Goal: Task Accomplishment & Management: Use online tool/utility

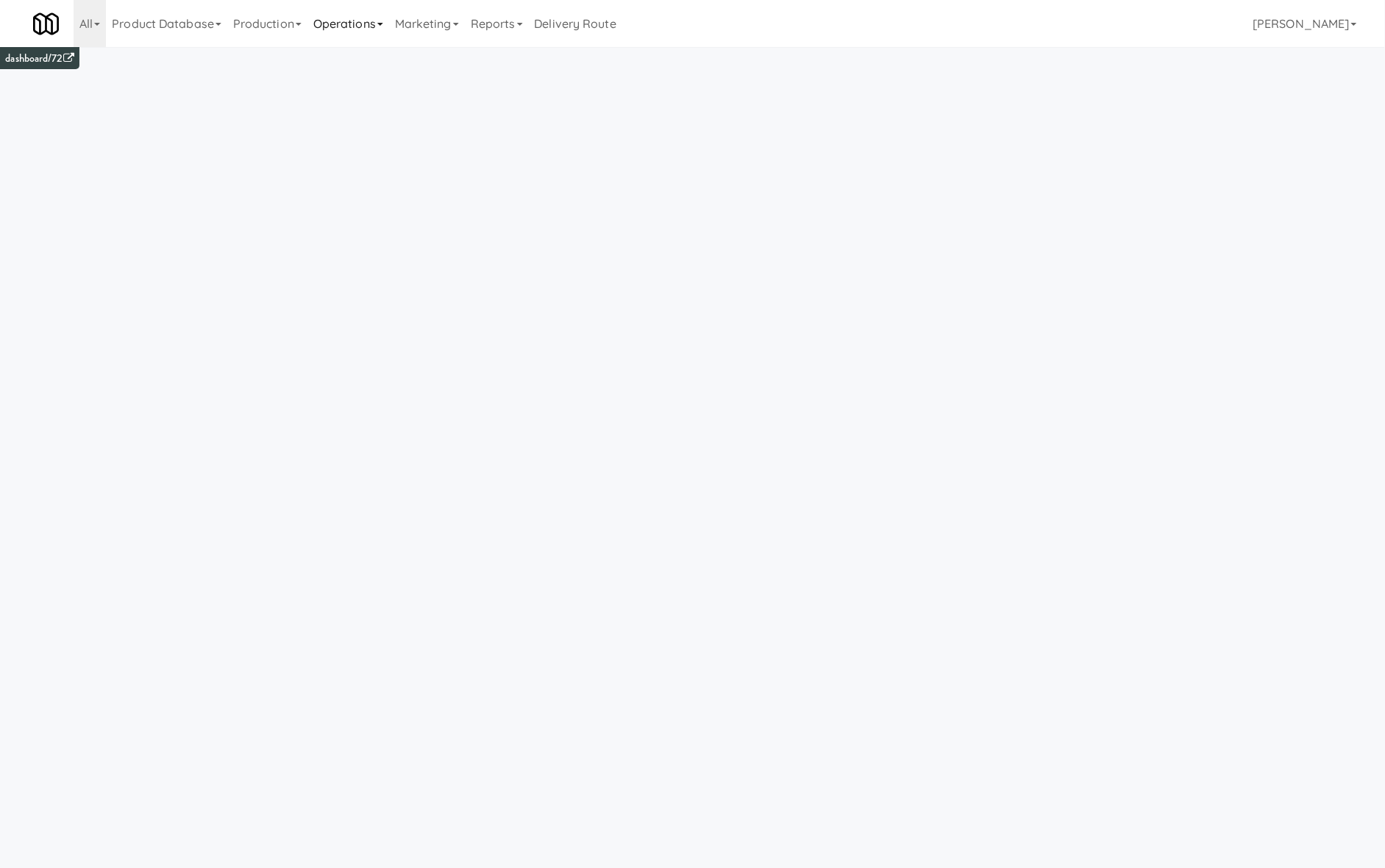
click at [340, 34] on link "Operations" at bounding box center [348, 23] width 82 height 47
click at [366, 221] on ul "Sites Companies Operators Tablets Towers Cabinets Mates Assets Vision Orders" at bounding box center [366, 184] width 118 height 275
drag, startPoint x: 360, startPoint y: 24, endPoint x: 364, endPoint y: 109, distance: 85.1
click at [360, 26] on link "Operations" at bounding box center [348, 23] width 82 height 47
click at [389, 208] on link "Cabinets" at bounding box center [366, 211] width 118 height 27
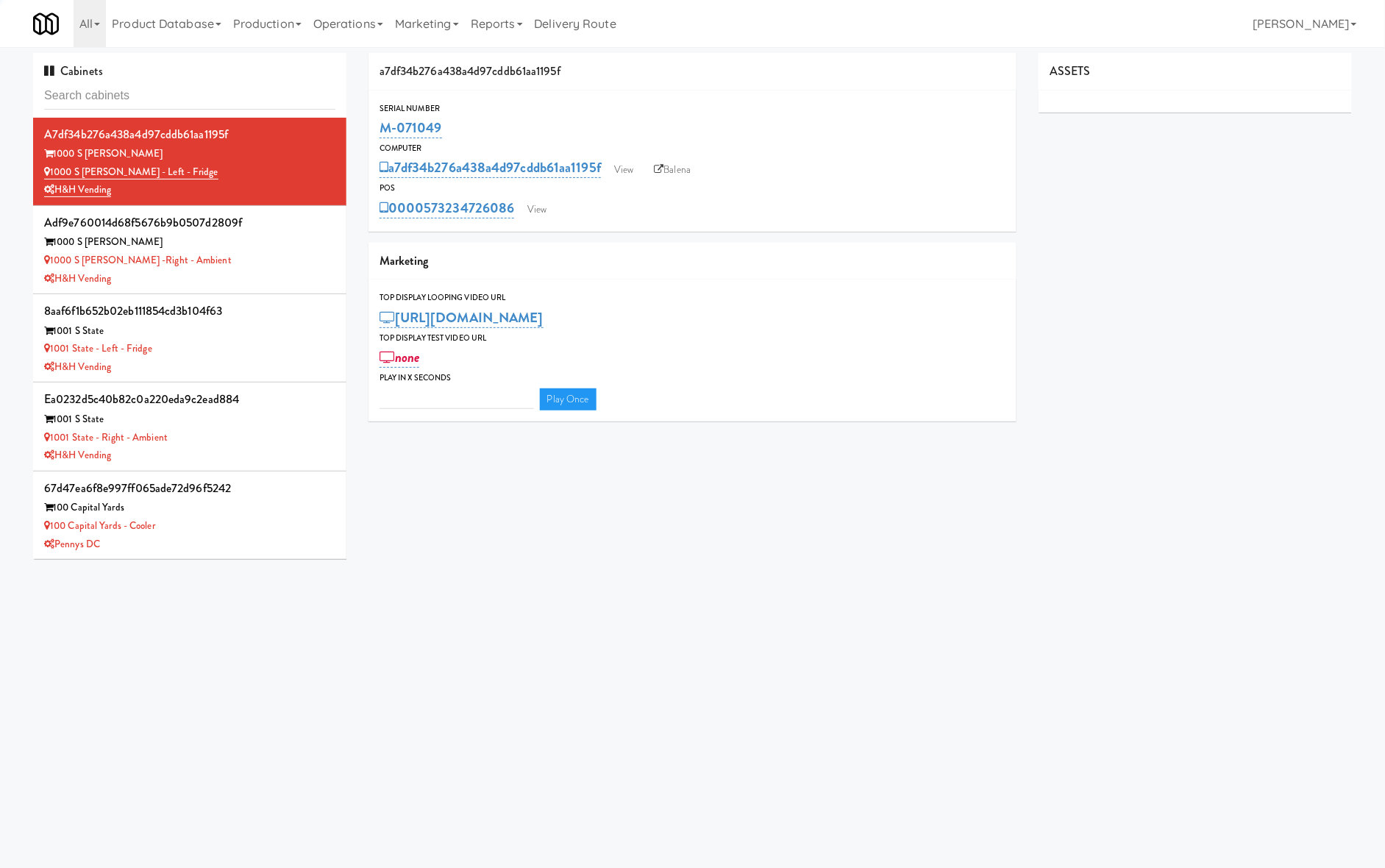
type input "3"
drag, startPoint x: 199, startPoint y: 114, endPoint x: 203, endPoint y: 105, distance: 9.8
click at [201, 113] on div "Cabinets" at bounding box center [189, 85] width 313 height 64
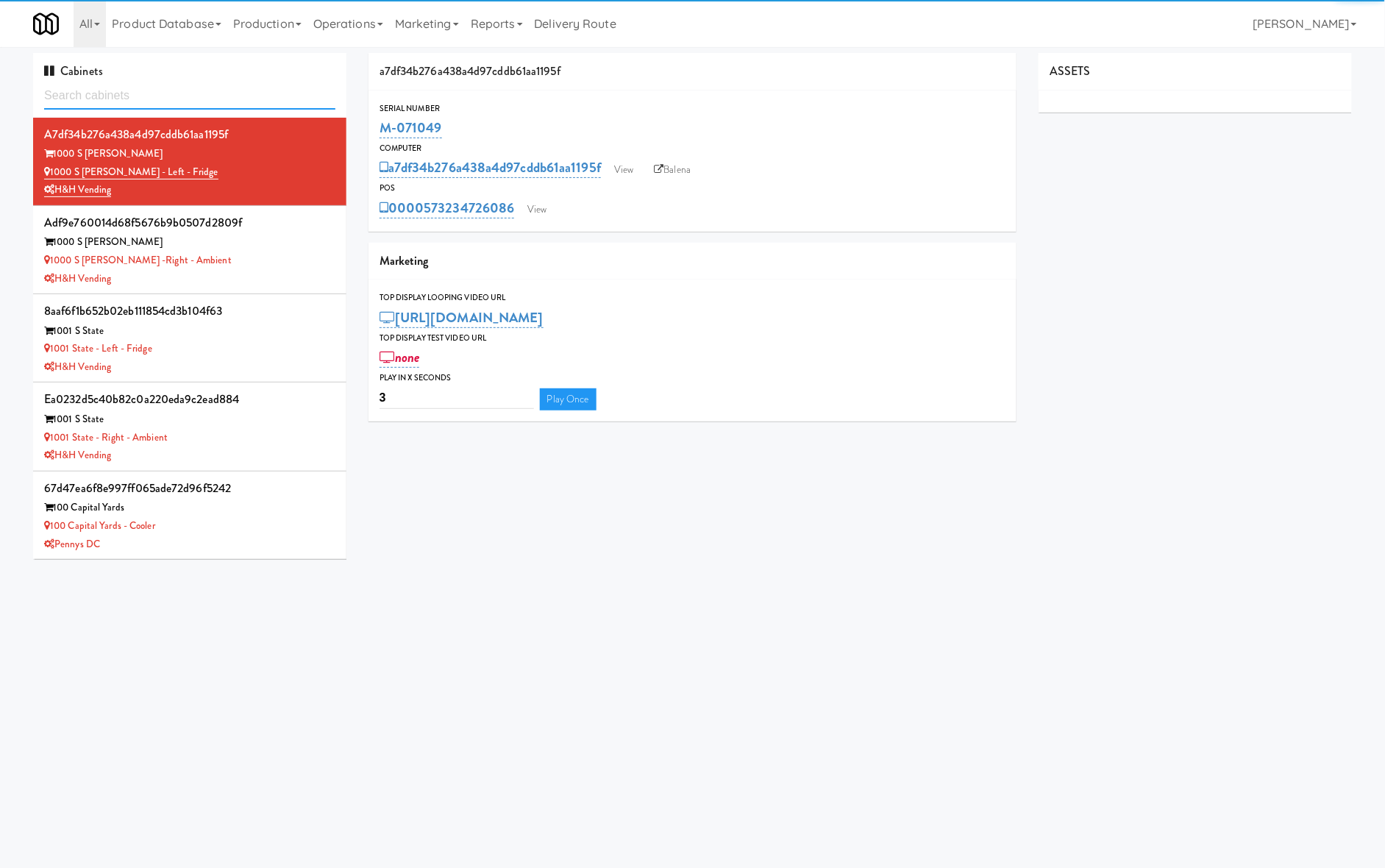
click at [204, 97] on input "text" at bounding box center [190, 97] width 291 height 28
paste input "M-126983"
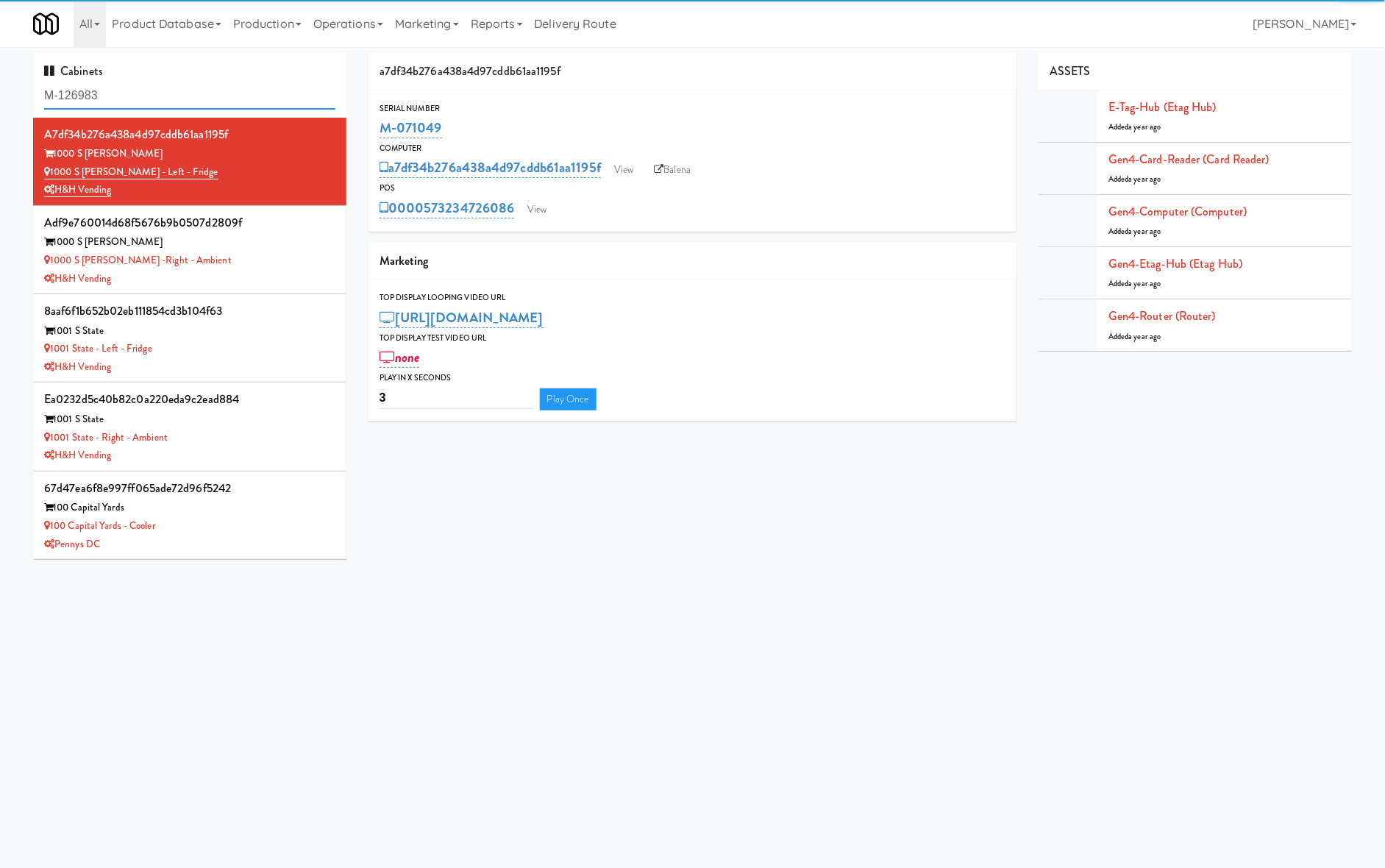
type input "M-126983"
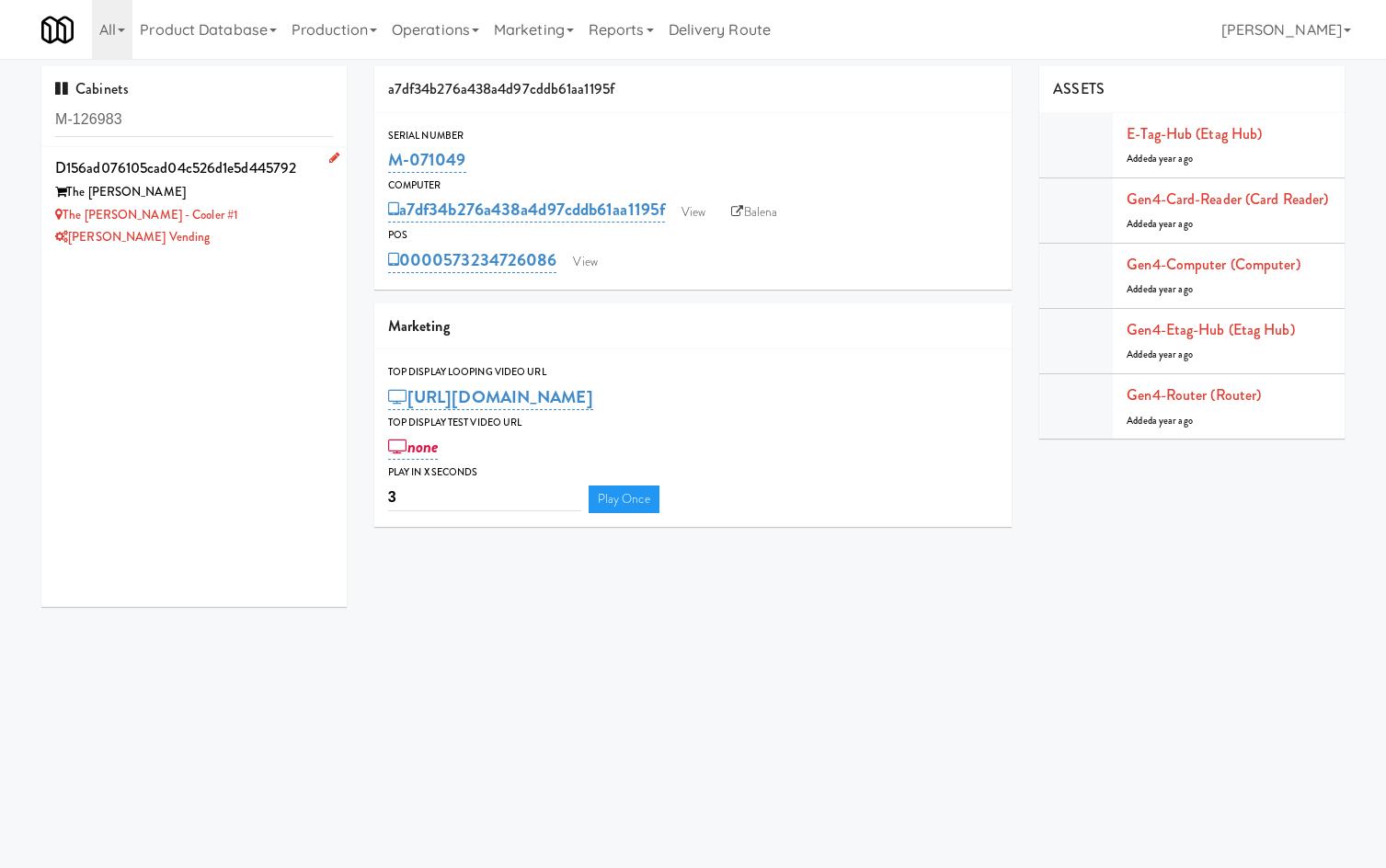
click at [269, 220] on div "The [PERSON_NAME] - Cooler #1" at bounding box center [195, 216] width 278 height 23
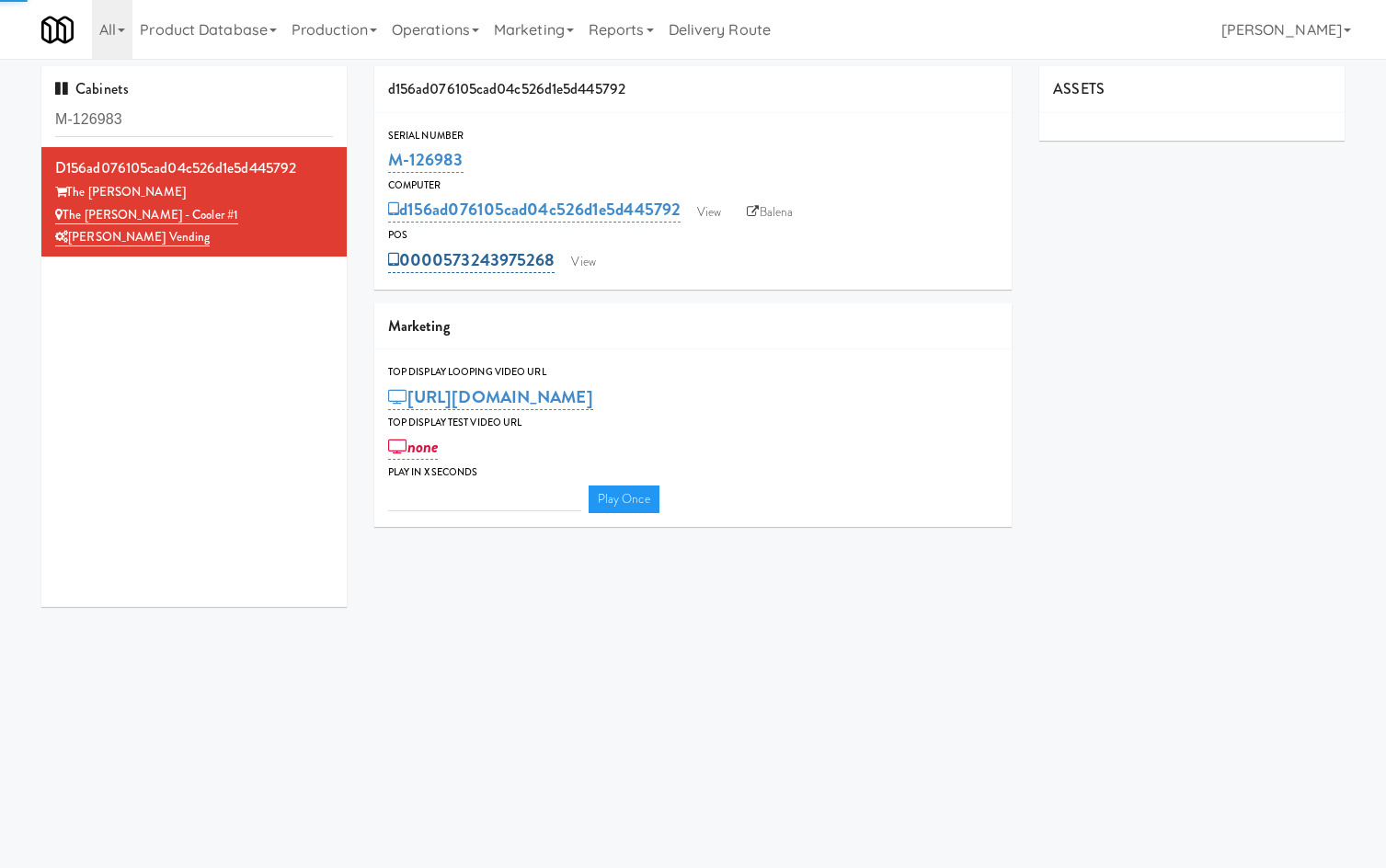
type input "3"
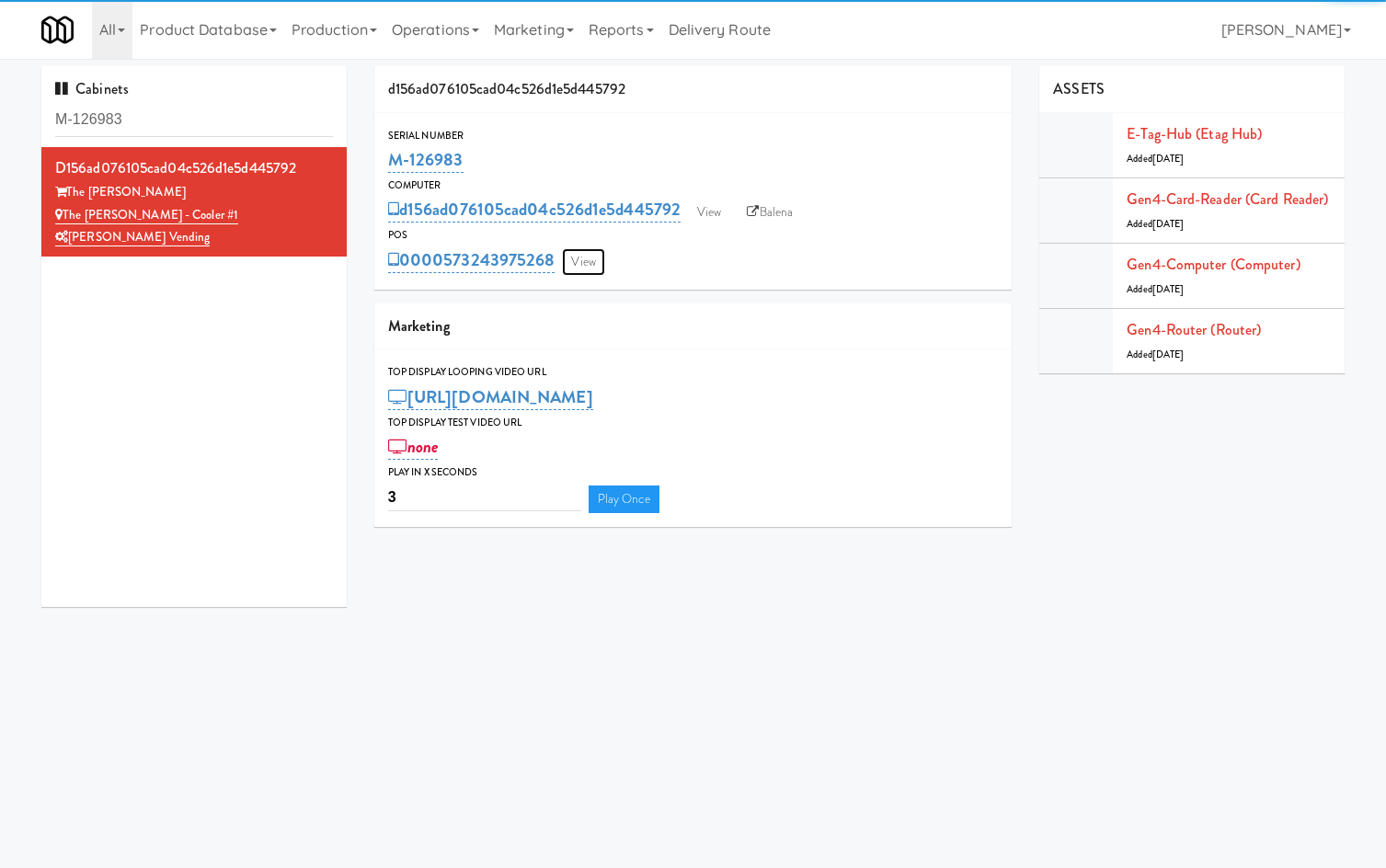
drag, startPoint x: 588, startPoint y: 262, endPoint x: 570, endPoint y: 254, distance: 19.7
click at [586, 260] on link "View" at bounding box center [583, 262] width 42 height 28
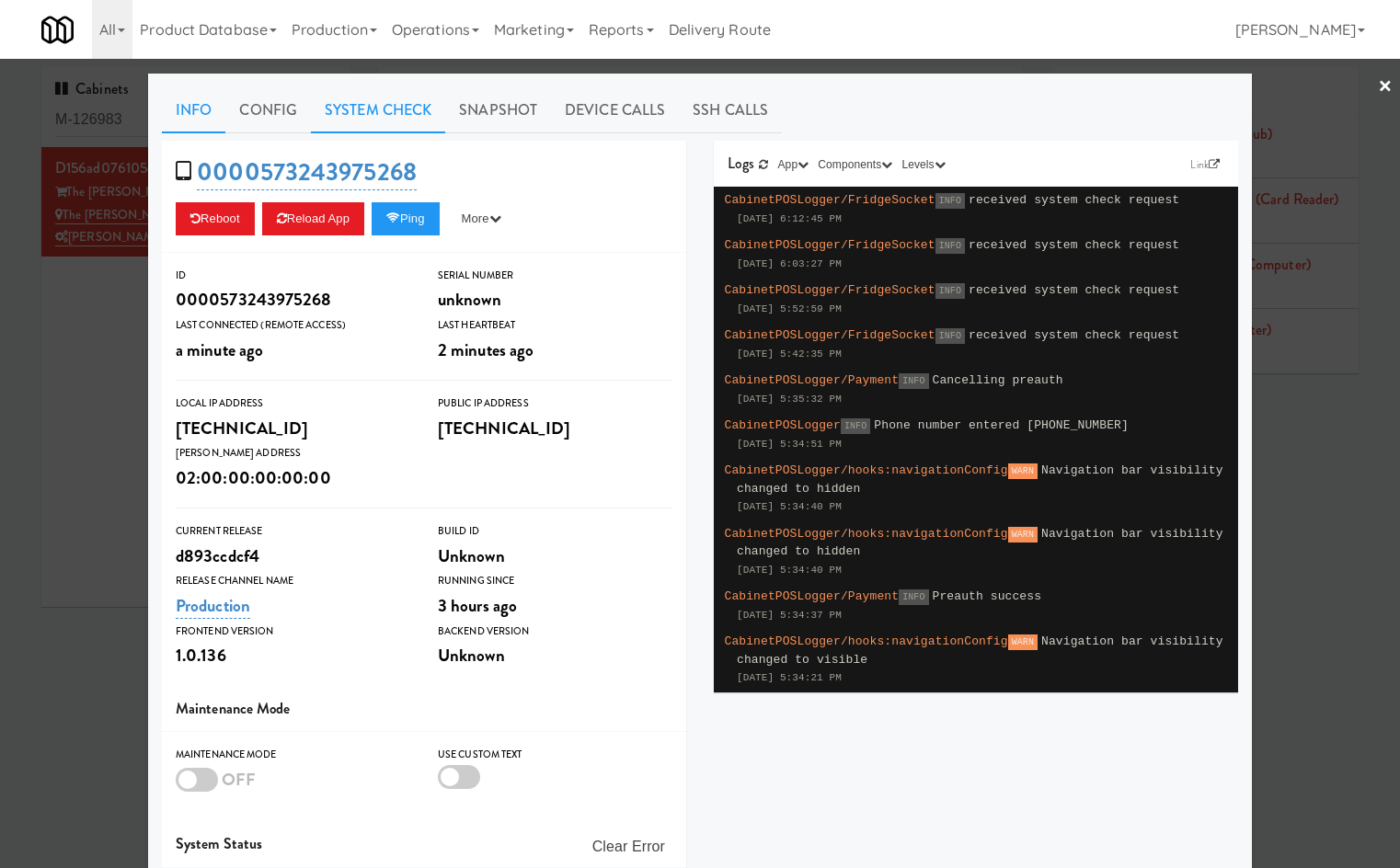
drag, startPoint x: 374, startPoint y: 113, endPoint x: 350, endPoint y: 130, distance: 29.4
click at [372, 118] on link "System Check" at bounding box center [378, 110] width 134 height 46
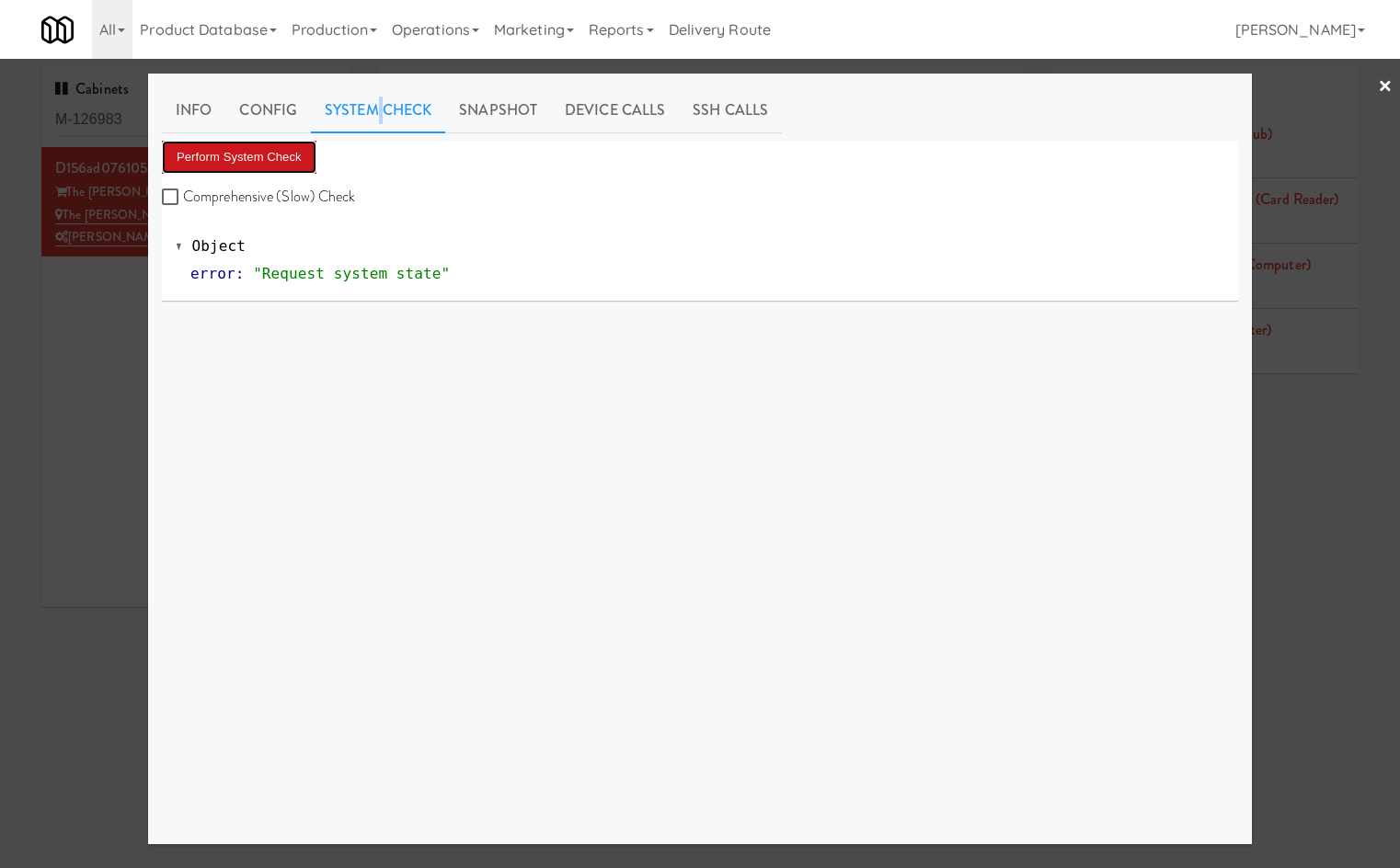
drag, startPoint x: 278, startPoint y: 171, endPoint x: 278, endPoint y: 161, distance: 10.0
click at [278, 169] on button "Perform System Check" at bounding box center [239, 157] width 154 height 34
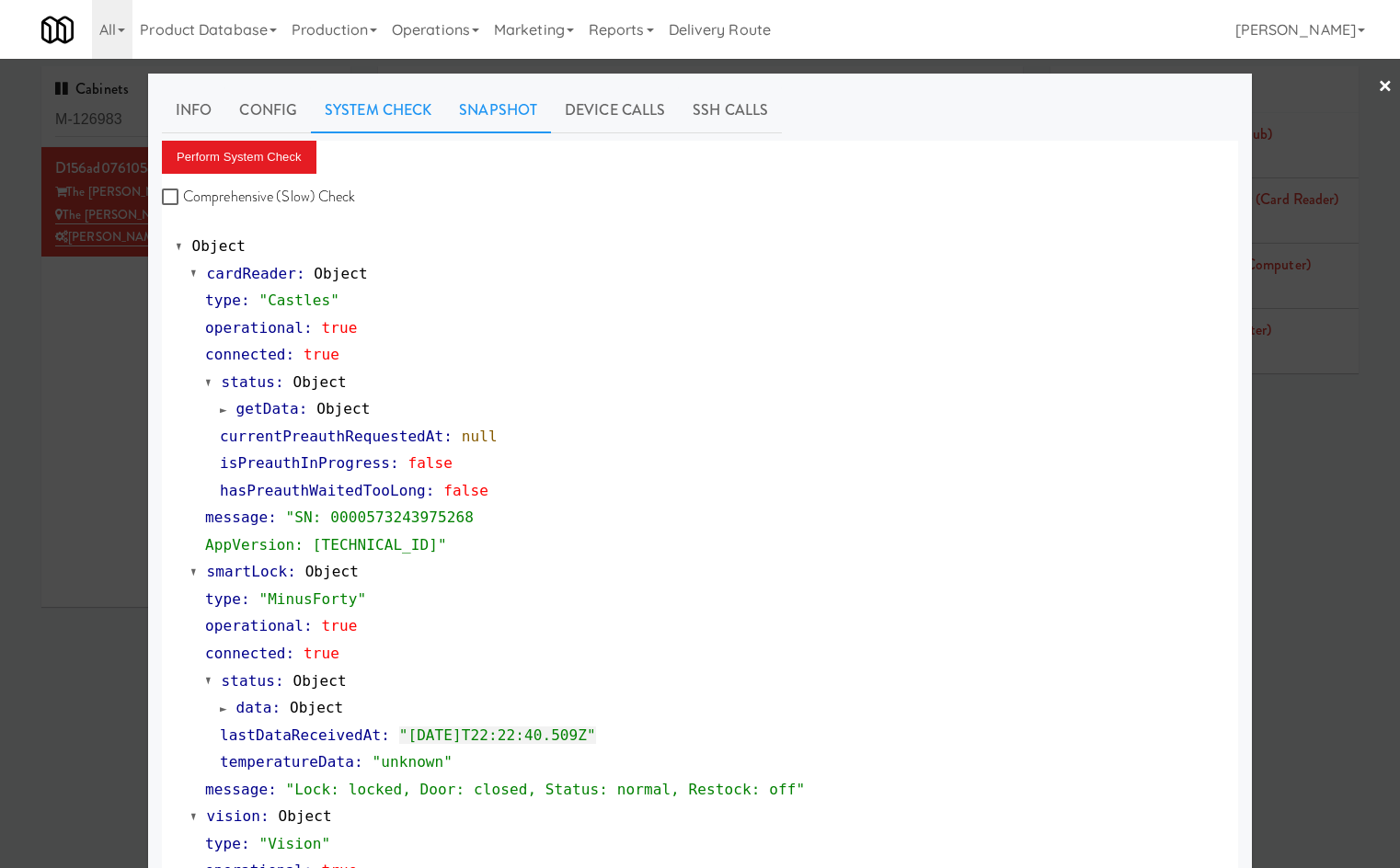
click at [468, 103] on link "Snapshot" at bounding box center [498, 110] width 105 height 46
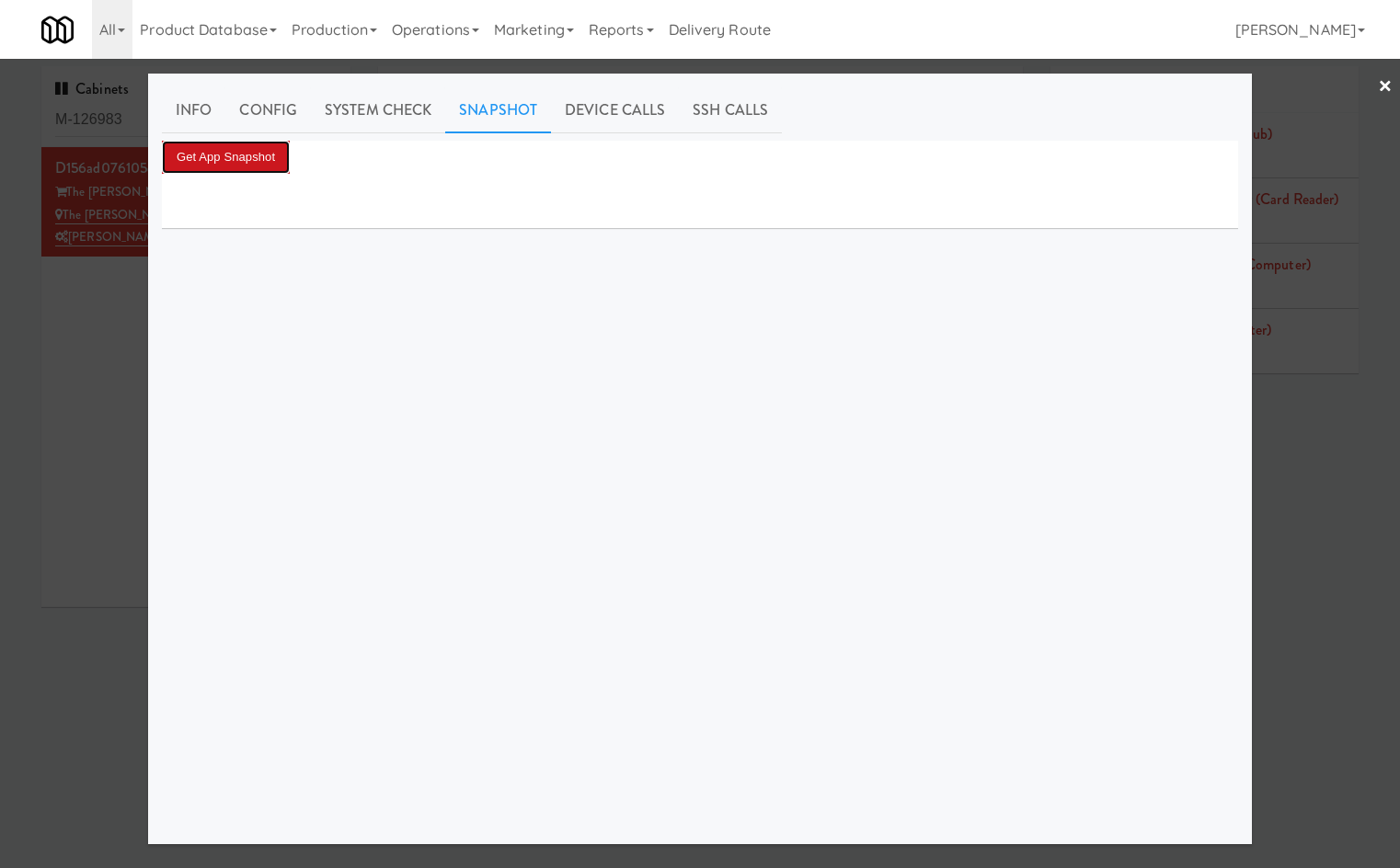
click at [201, 154] on button "Get App Snapshot" at bounding box center [225, 157] width 127 height 34
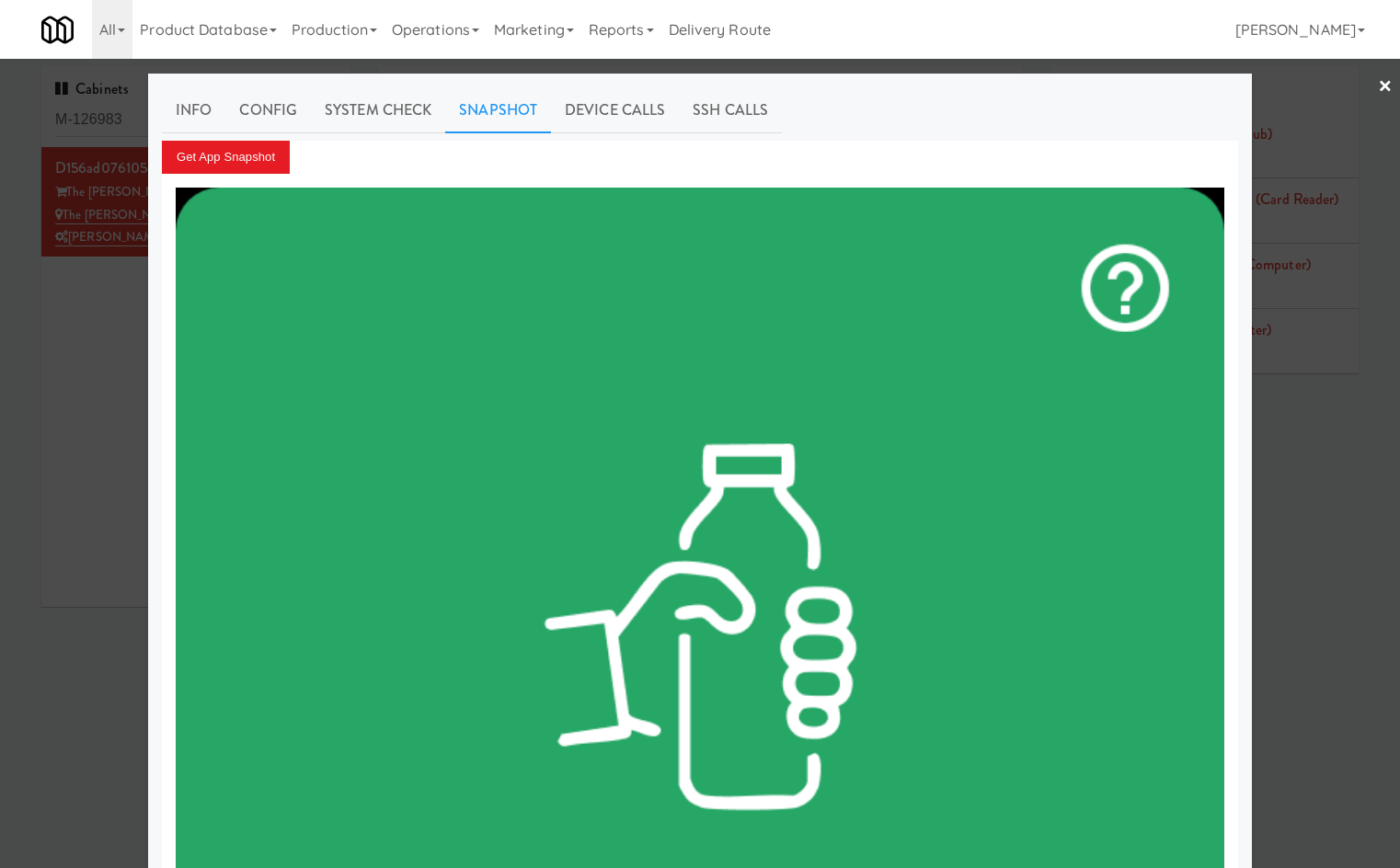
drag, startPoint x: 51, startPoint y: 432, endPoint x: 120, endPoint y: 250, distance: 194.6
click at [53, 428] on div at bounding box center [700, 434] width 1400 height 868
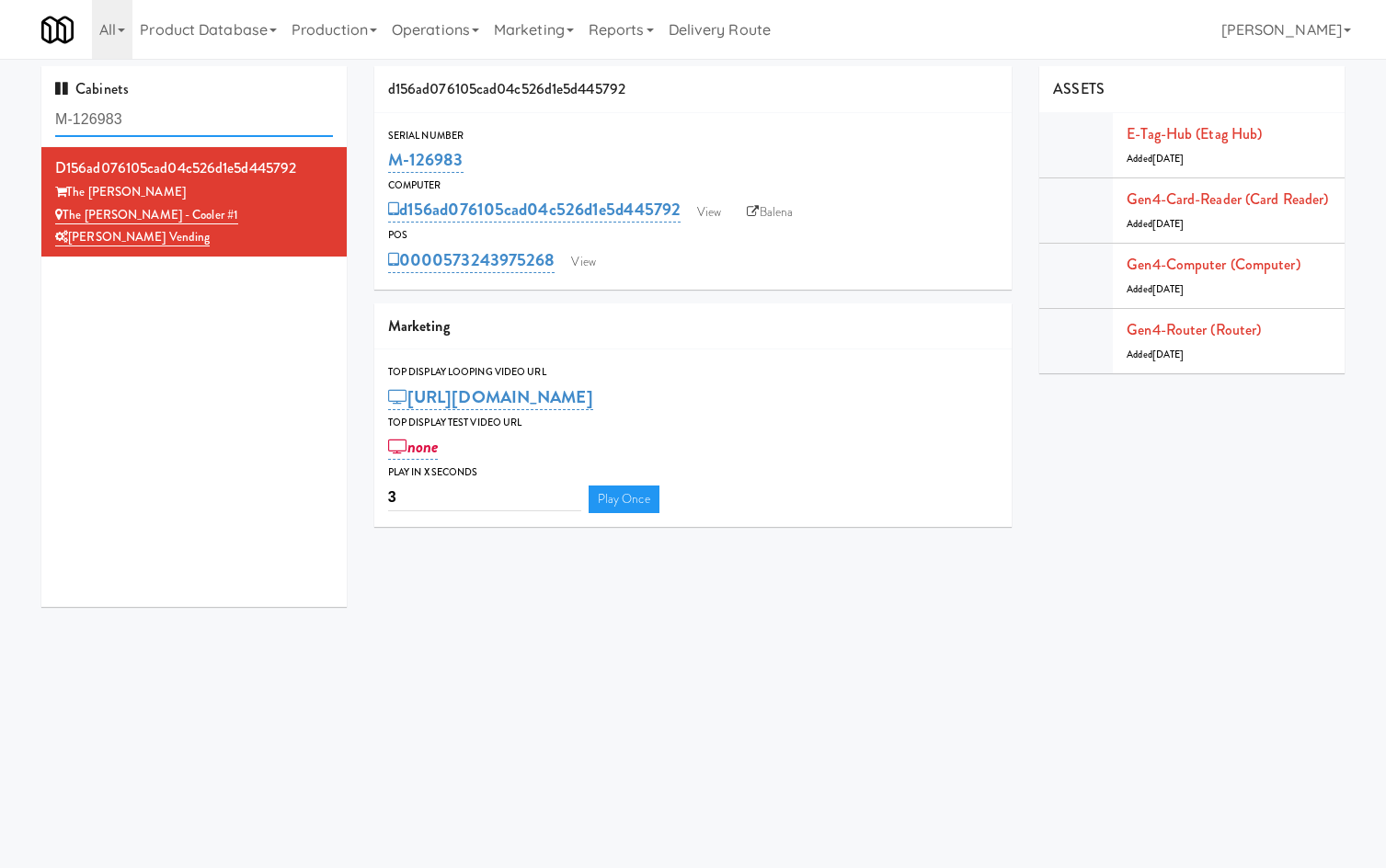
click at [132, 107] on input "M-126983" at bounding box center [195, 121] width 278 height 34
paste input "41629"
type input "M-141629"
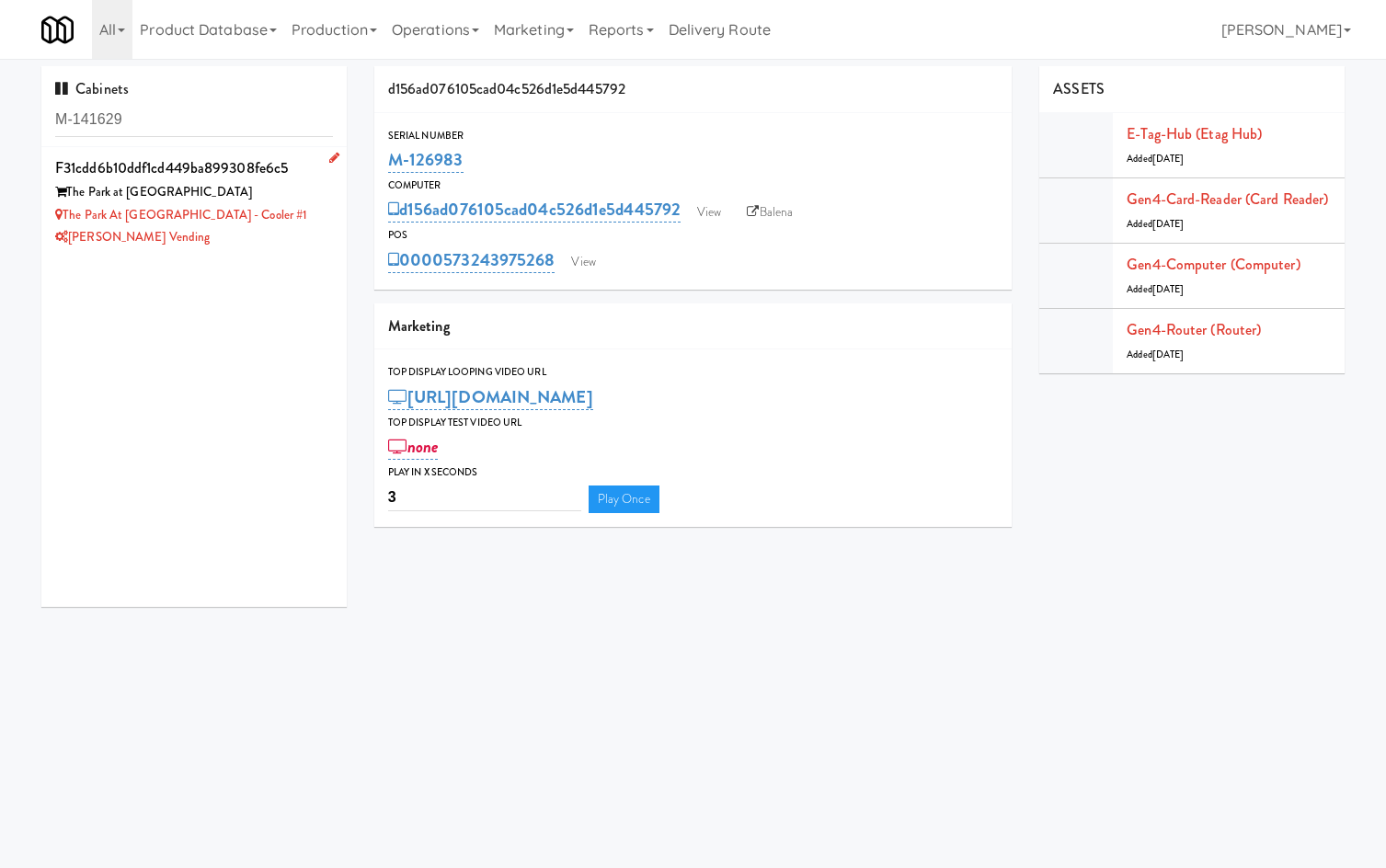
click at [301, 193] on div "The Park at [GEOGRAPHIC_DATA]" at bounding box center [195, 193] width 278 height 23
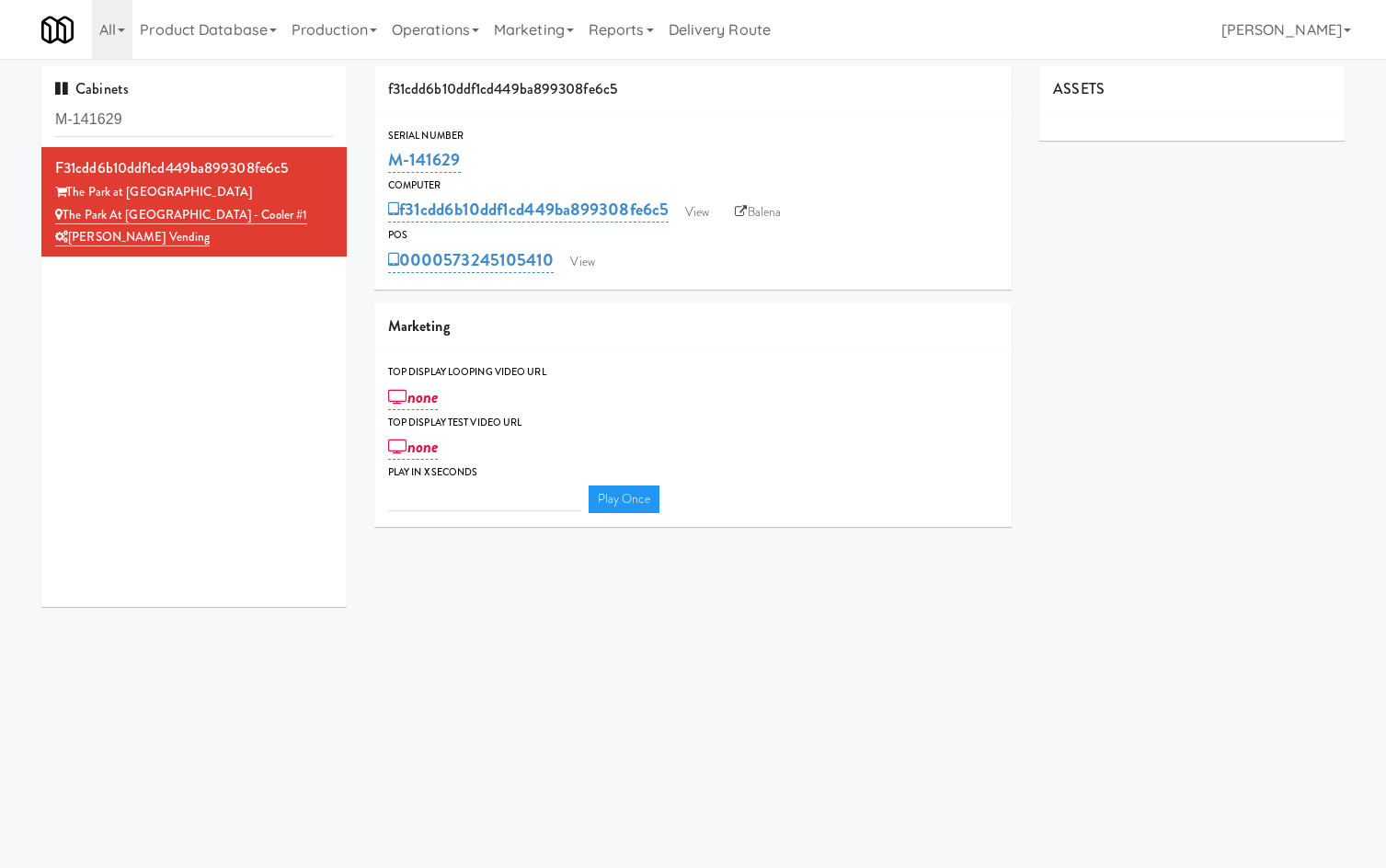
type input "3"
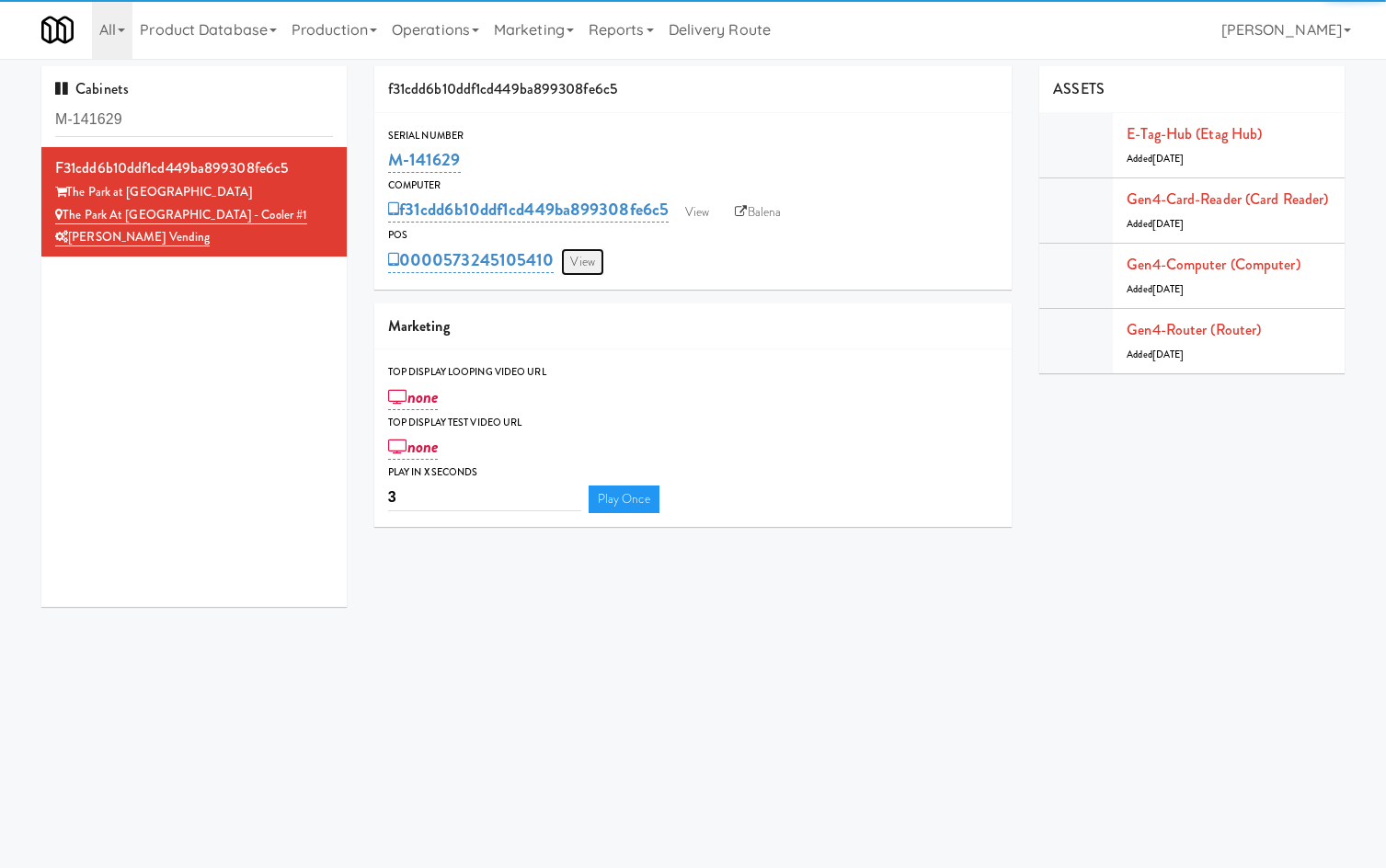
click at [592, 263] on link "View" at bounding box center [583, 262] width 42 height 28
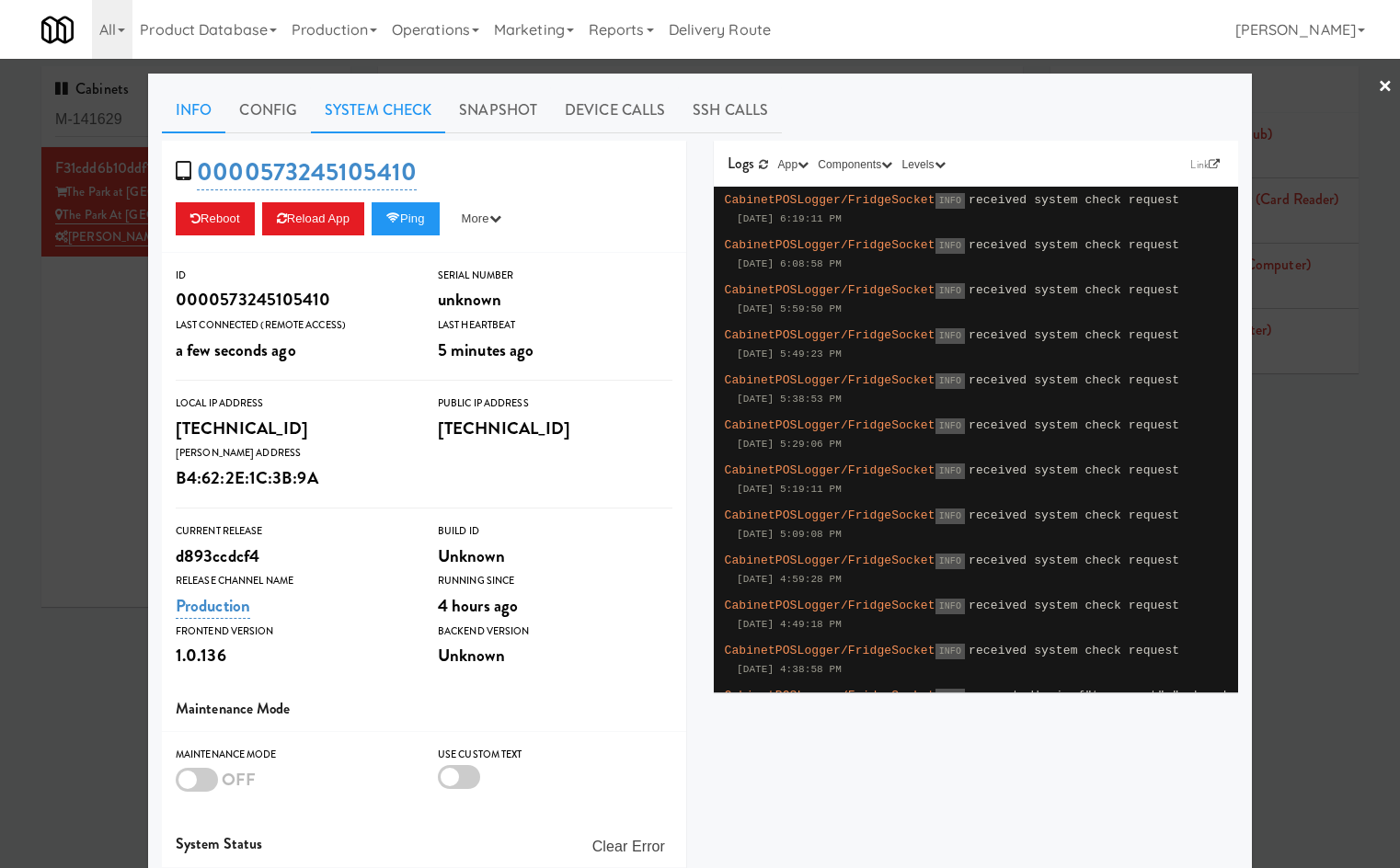
drag, startPoint x: 360, startPoint y: 120, endPoint x: 349, endPoint y: 129, distance: 14.2
click at [357, 121] on link "System Check" at bounding box center [378, 110] width 134 height 46
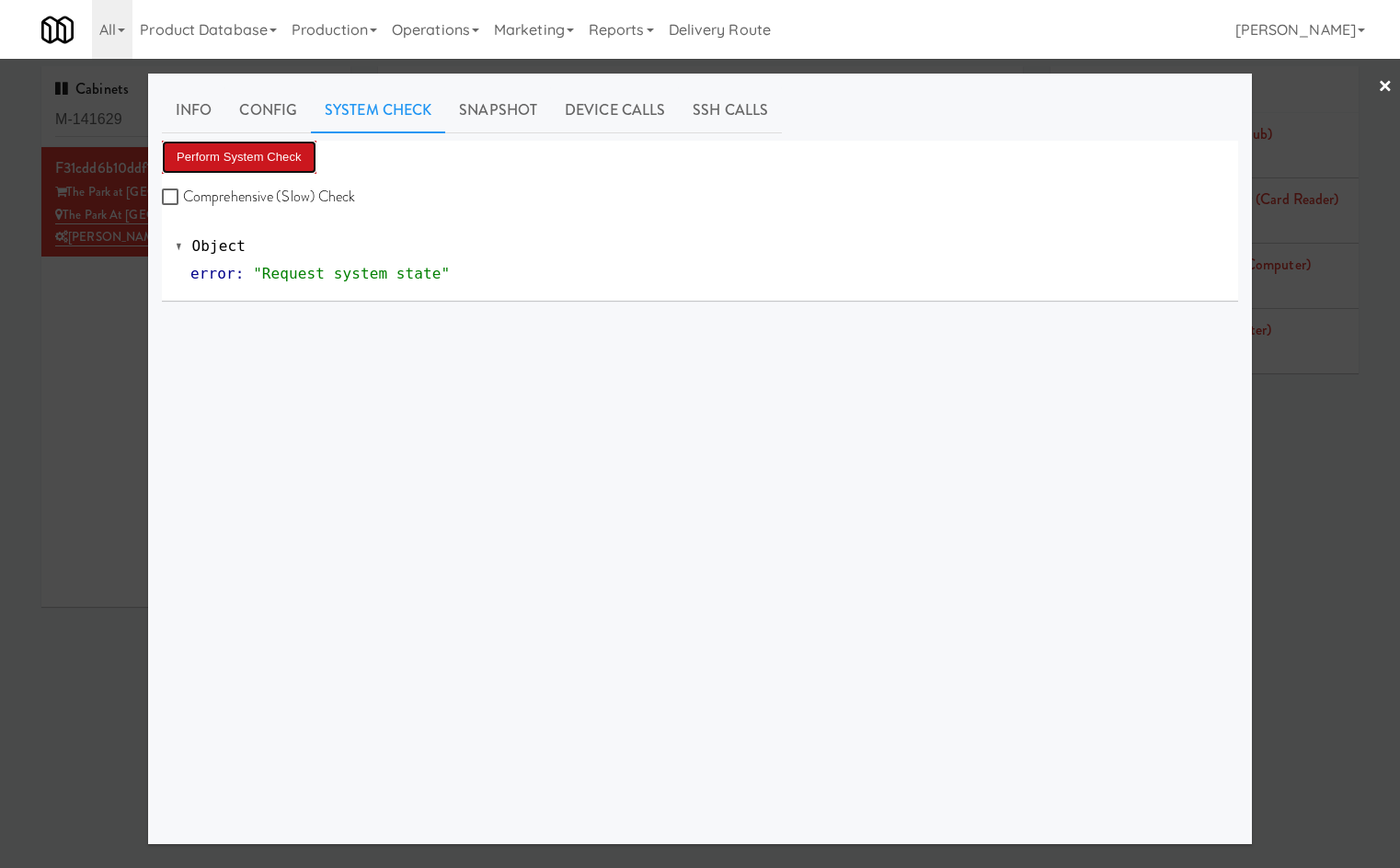
click at [294, 163] on button "Perform System Check" at bounding box center [239, 157] width 154 height 34
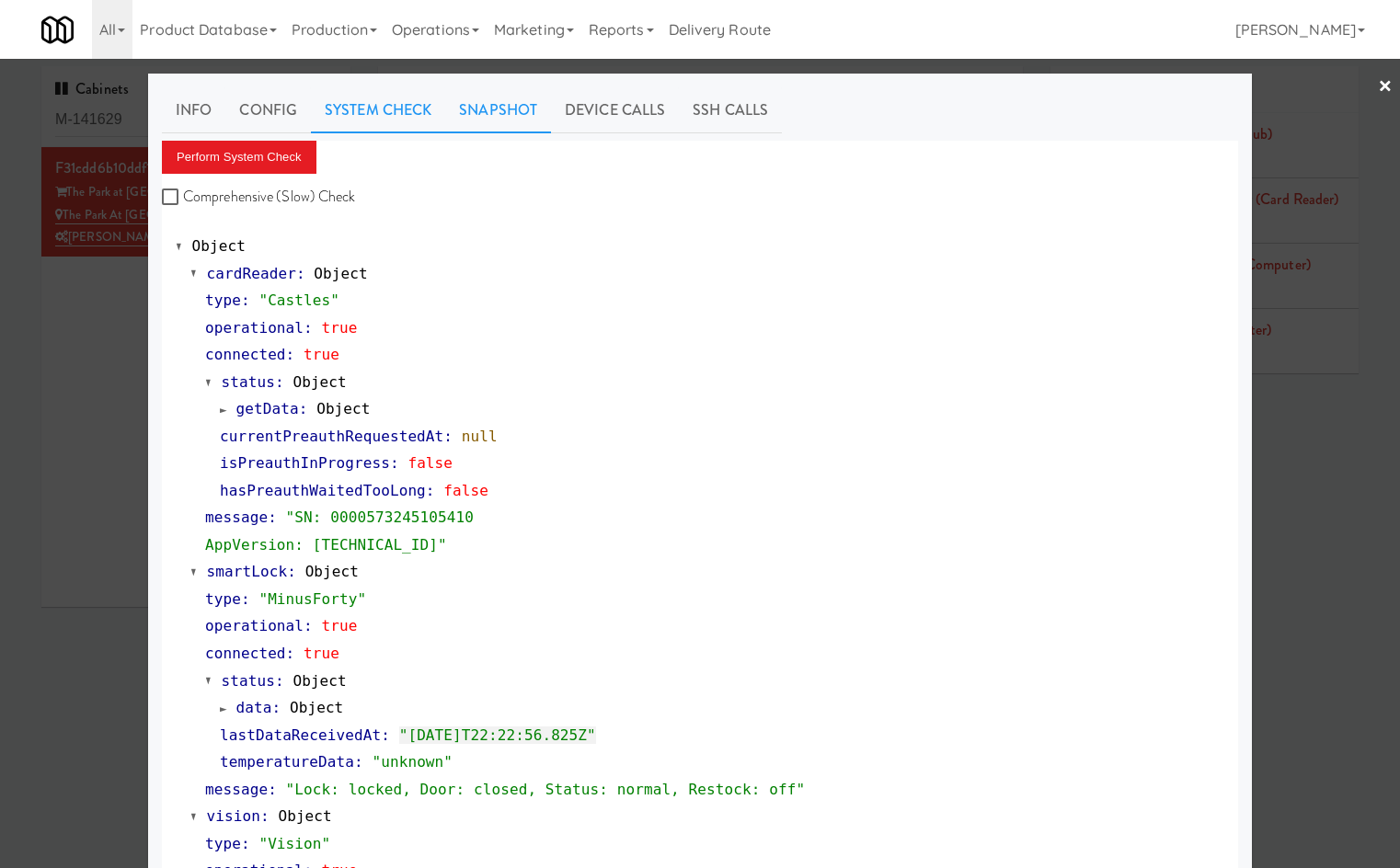
click at [493, 125] on link "Snapshot" at bounding box center [498, 110] width 105 height 46
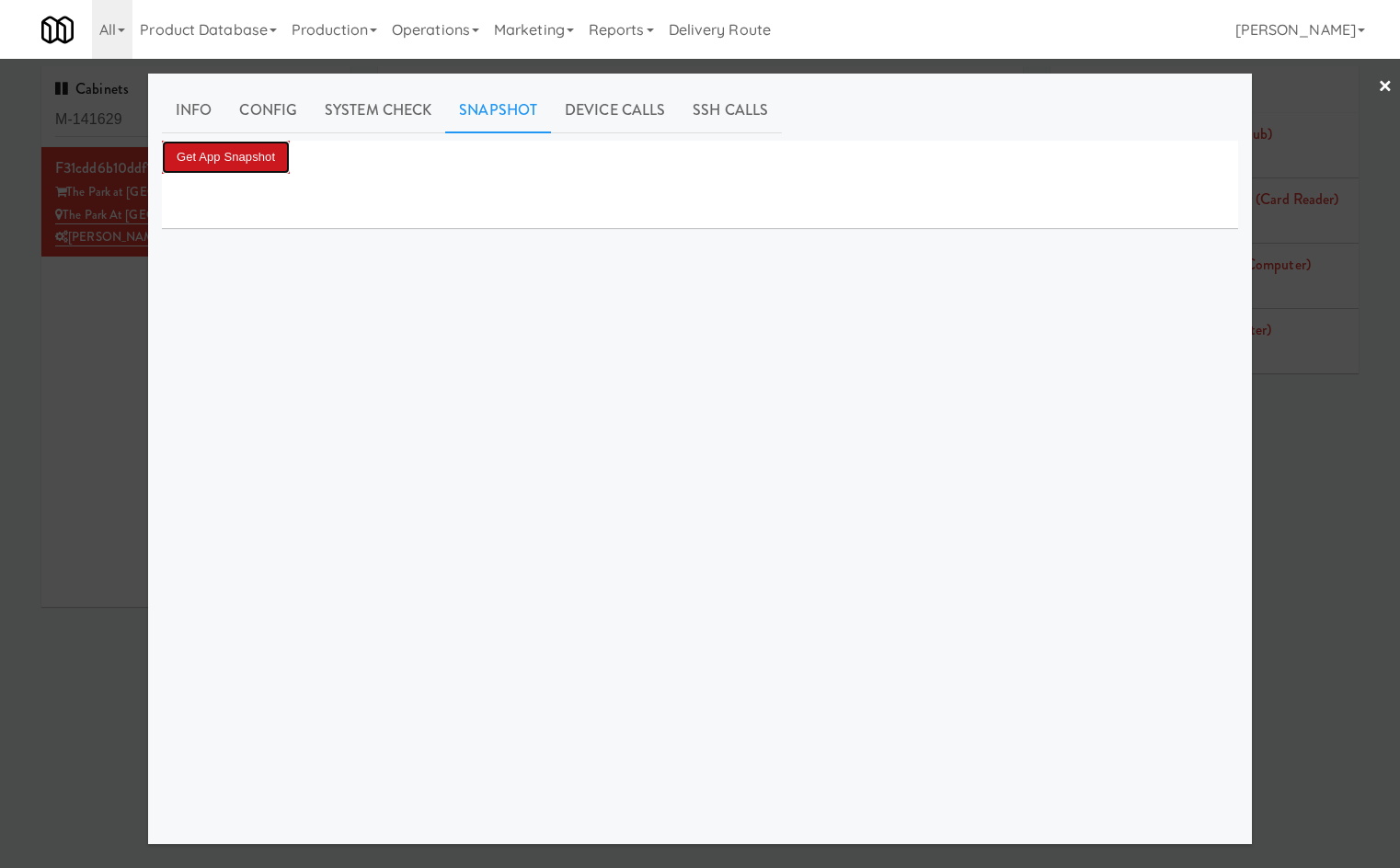
drag, startPoint x: 249, startPoint y: 162, endPoint x: 260, endPoint y: 162, distance: 11.0
click at [252, 162] on button "Get App Snapshot" at bounding box center [225, 157] width 127 height 34
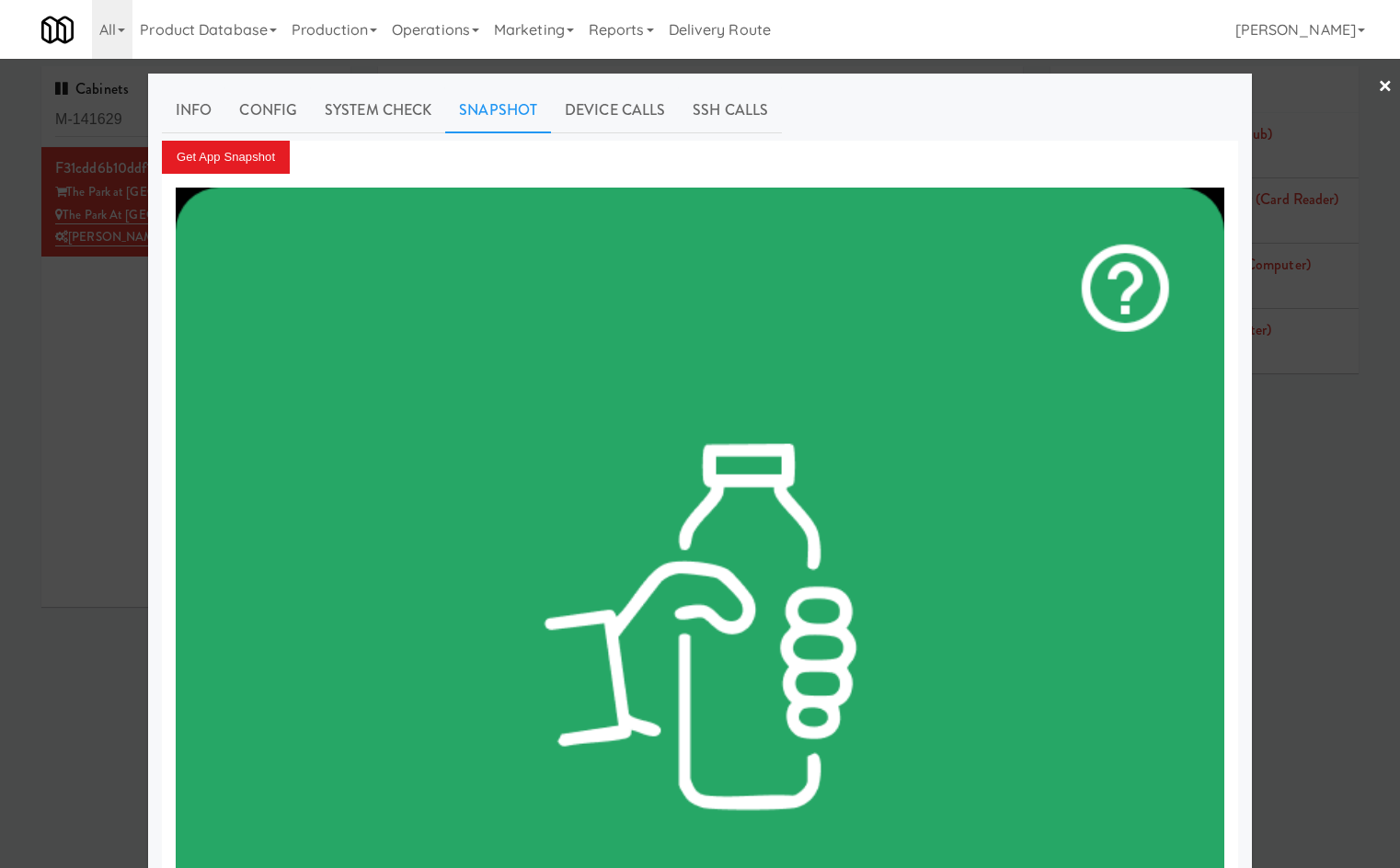
click at [70, 360] on div at bounding box center [700, 434] width 1400 height 868
